Goal: Information Seeking & Learning: Learn about a topic

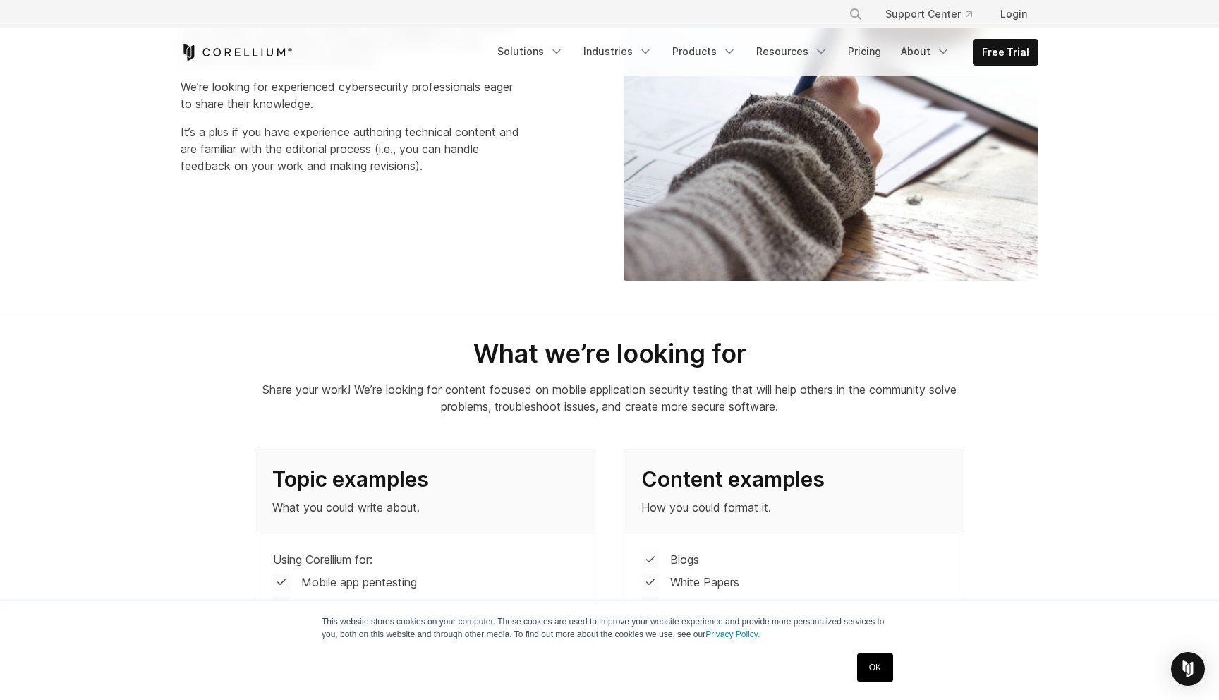
scroll to position [413, 0]
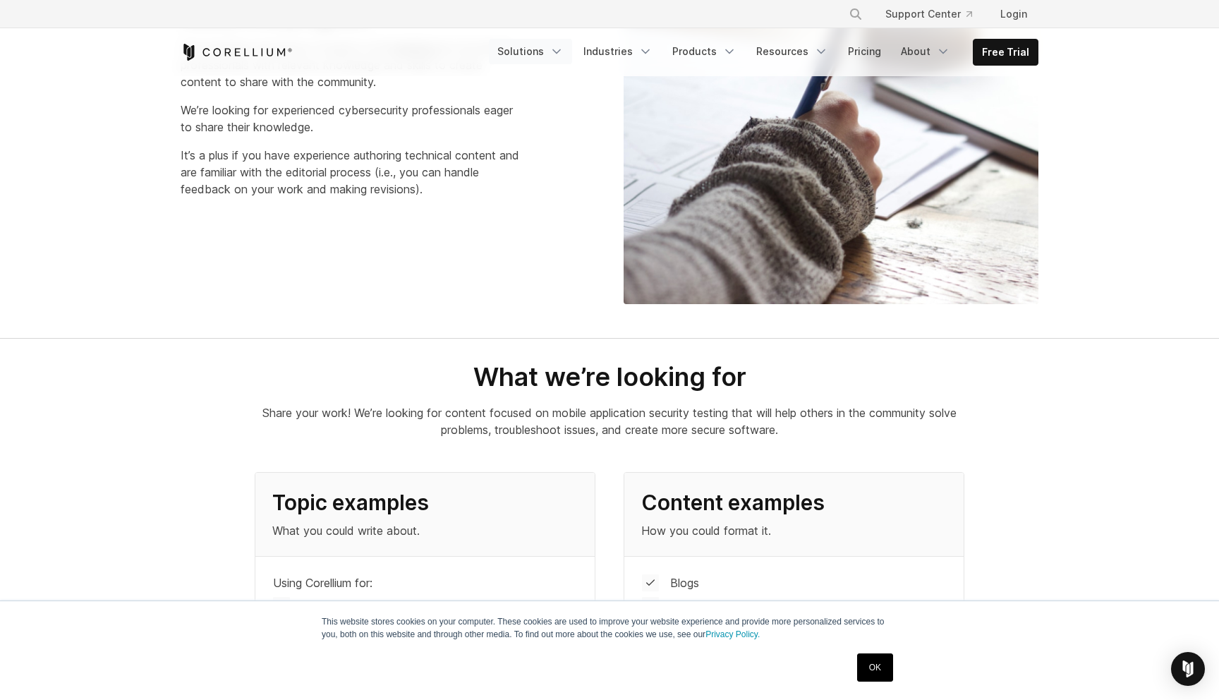
click at [560, 51] on polyline "Navigation Menu" at bounding box center [556, 52] width 7 height 4
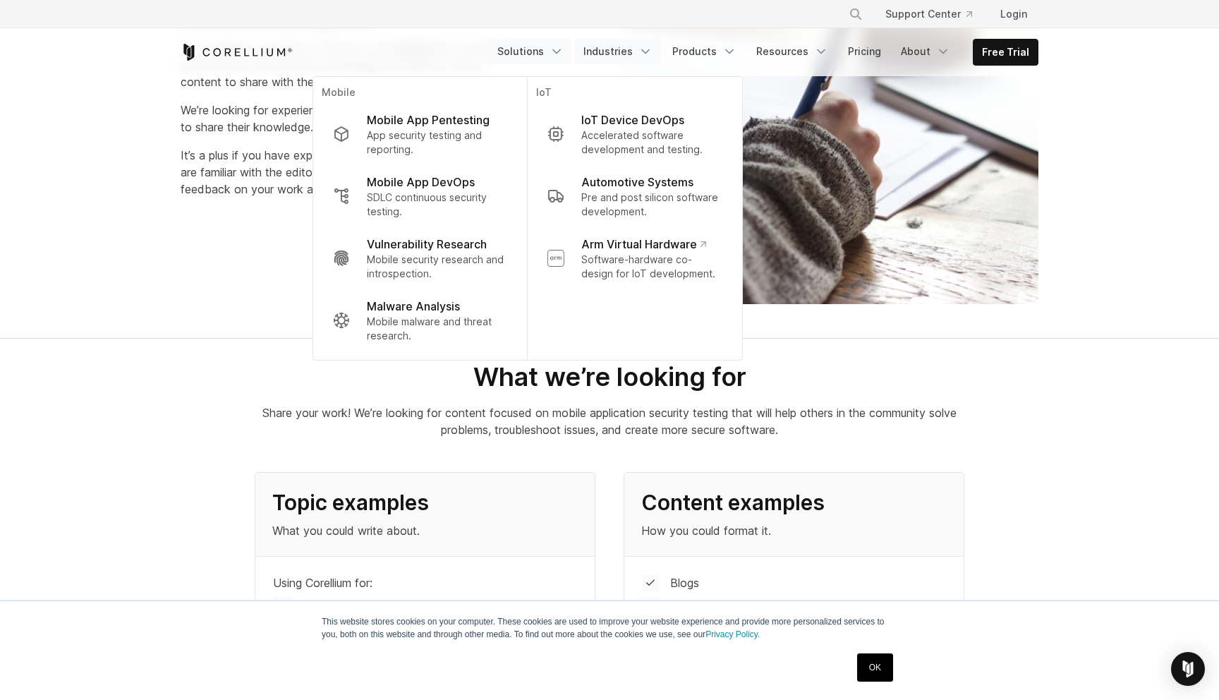
click at [632, 53] on link "Industries" at bounding box center [618, 51] width 86 height 25
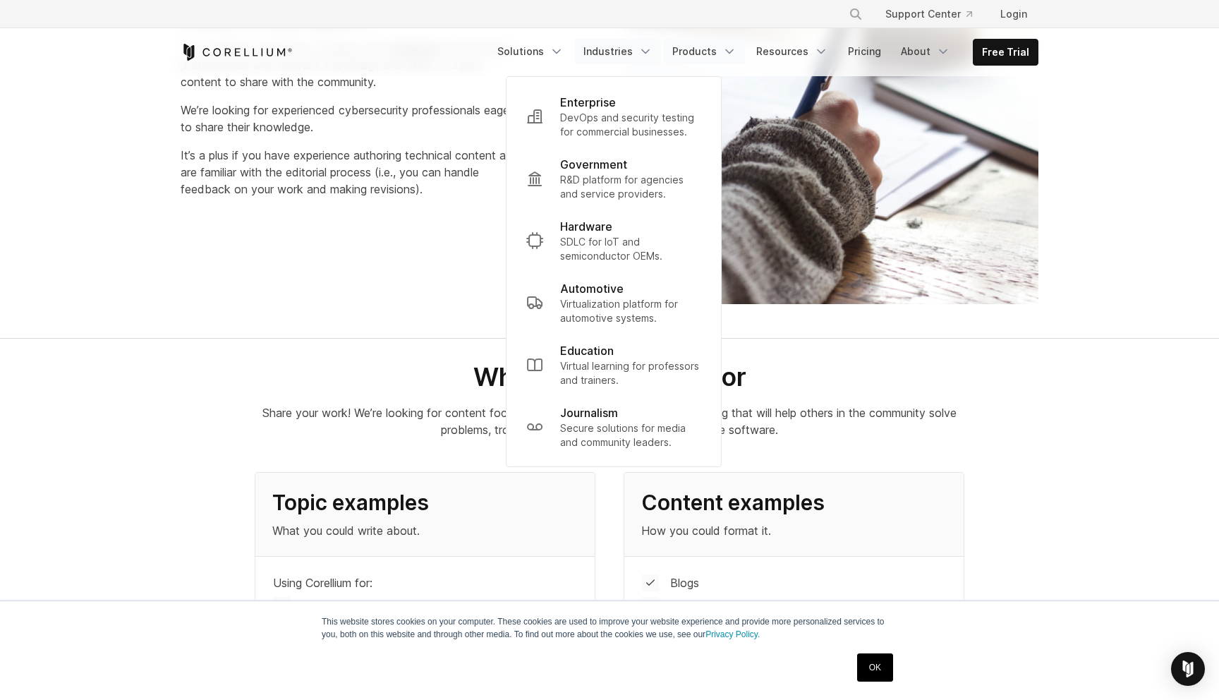
click at [723, 61] on link "Products" at bounding box center [704, 51] width 81 height 25
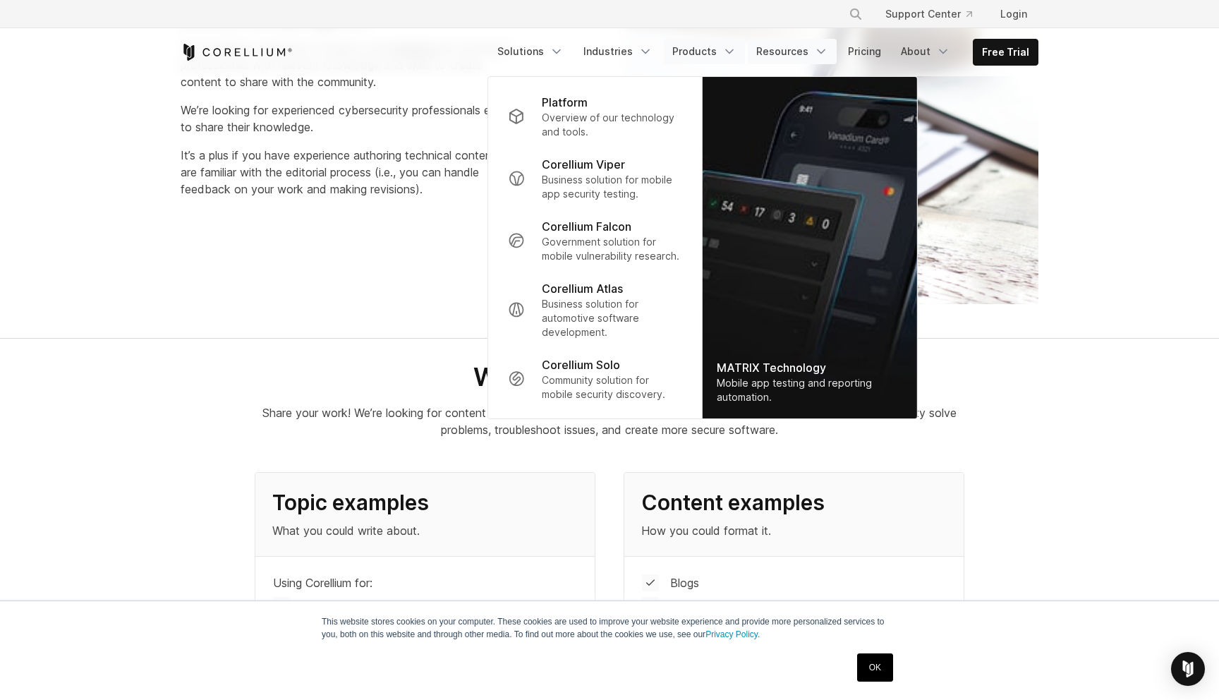
click at [799, 61] on link "Resources" at bounding box center [792, 51] width 89 height 25
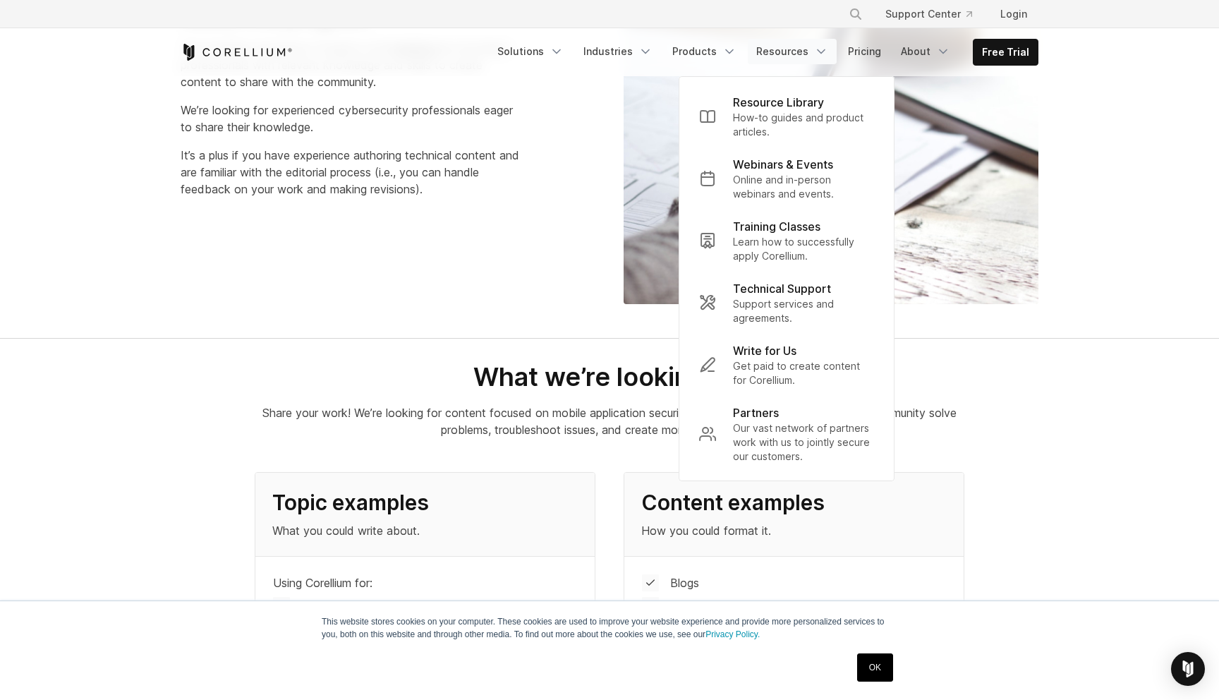
click at [137, 529] on section "What we’re looking for Share your work! We’re looking for content focused on mo…" at bounding box center [609, 528] width 1219 height 378
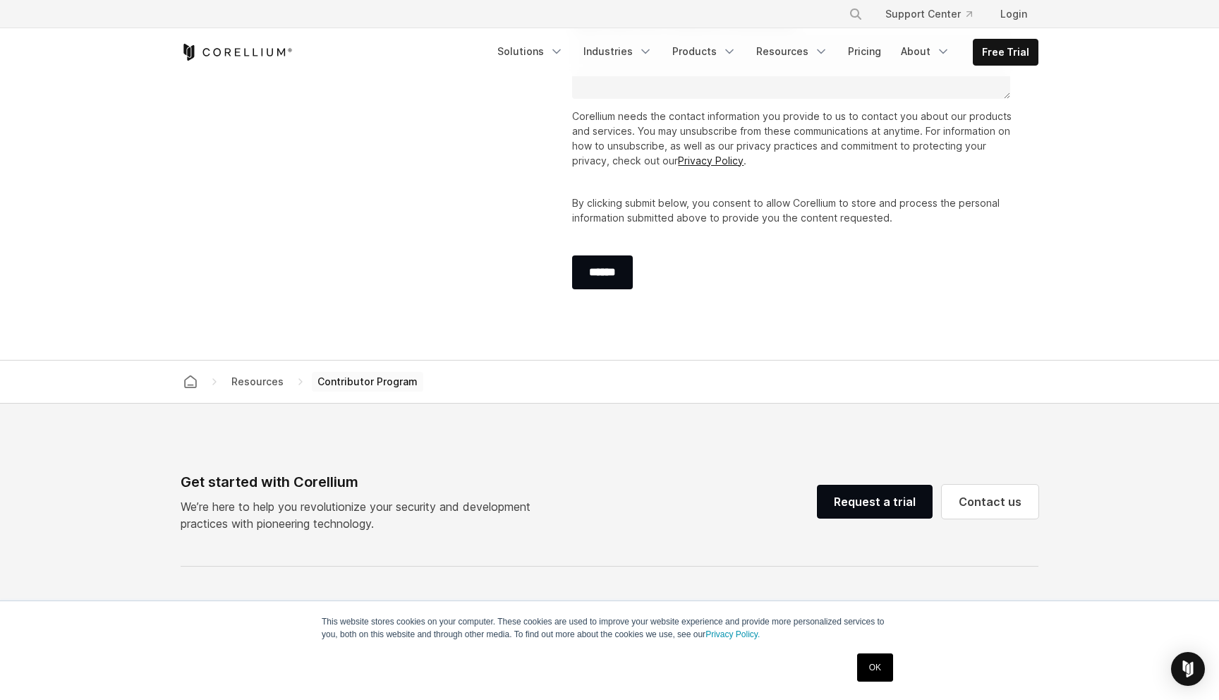
scroll to position [2862, 0]
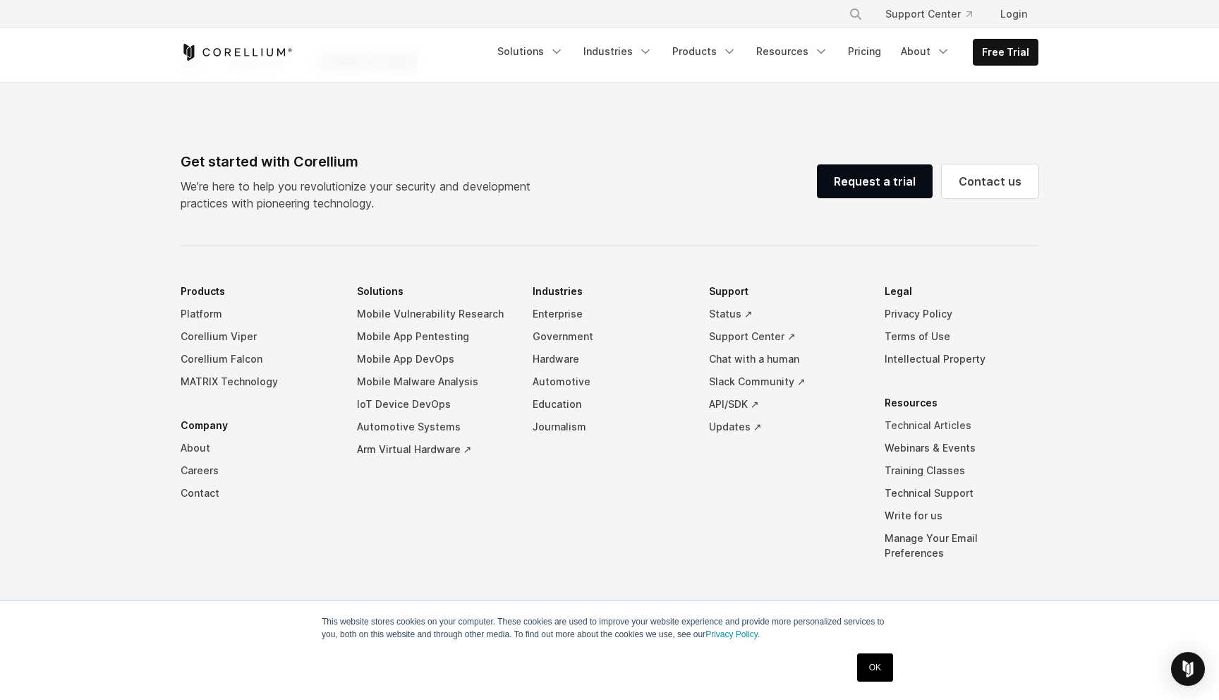
click at [926, 426] on link "Technical Articles" at bounding box center [962, 425] width 154 height 23
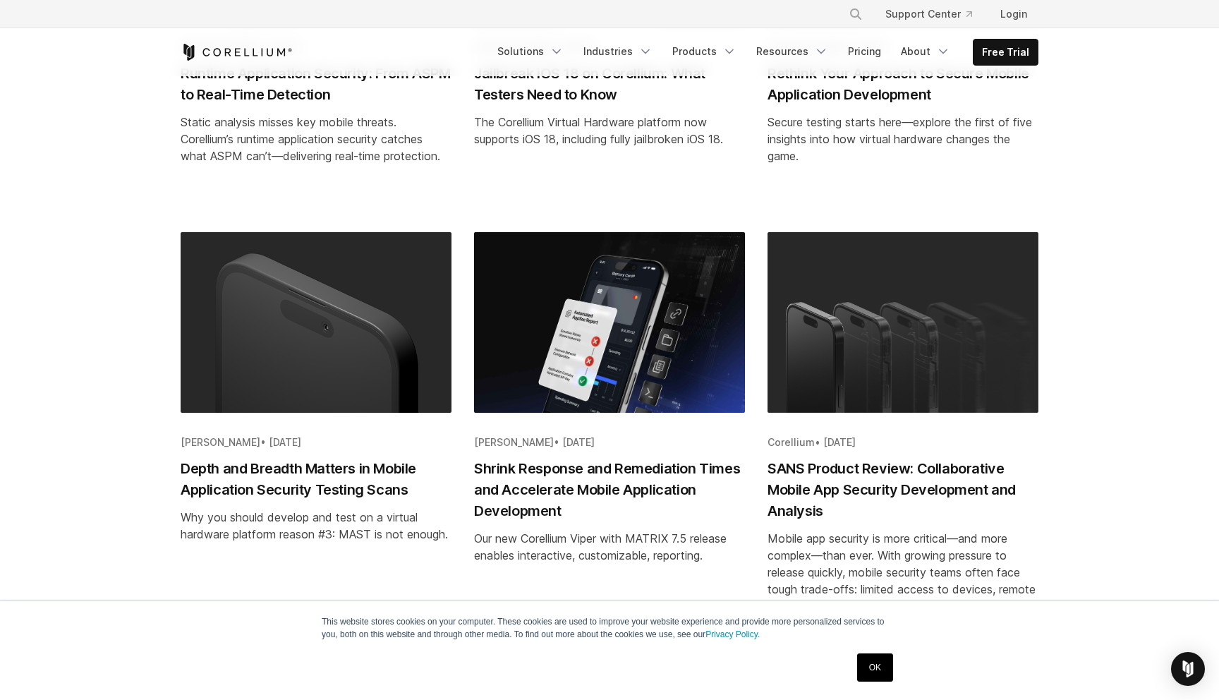
scroll to position [1369, 0]
